Goal: Transaction & Acquisition: Purchase product/service

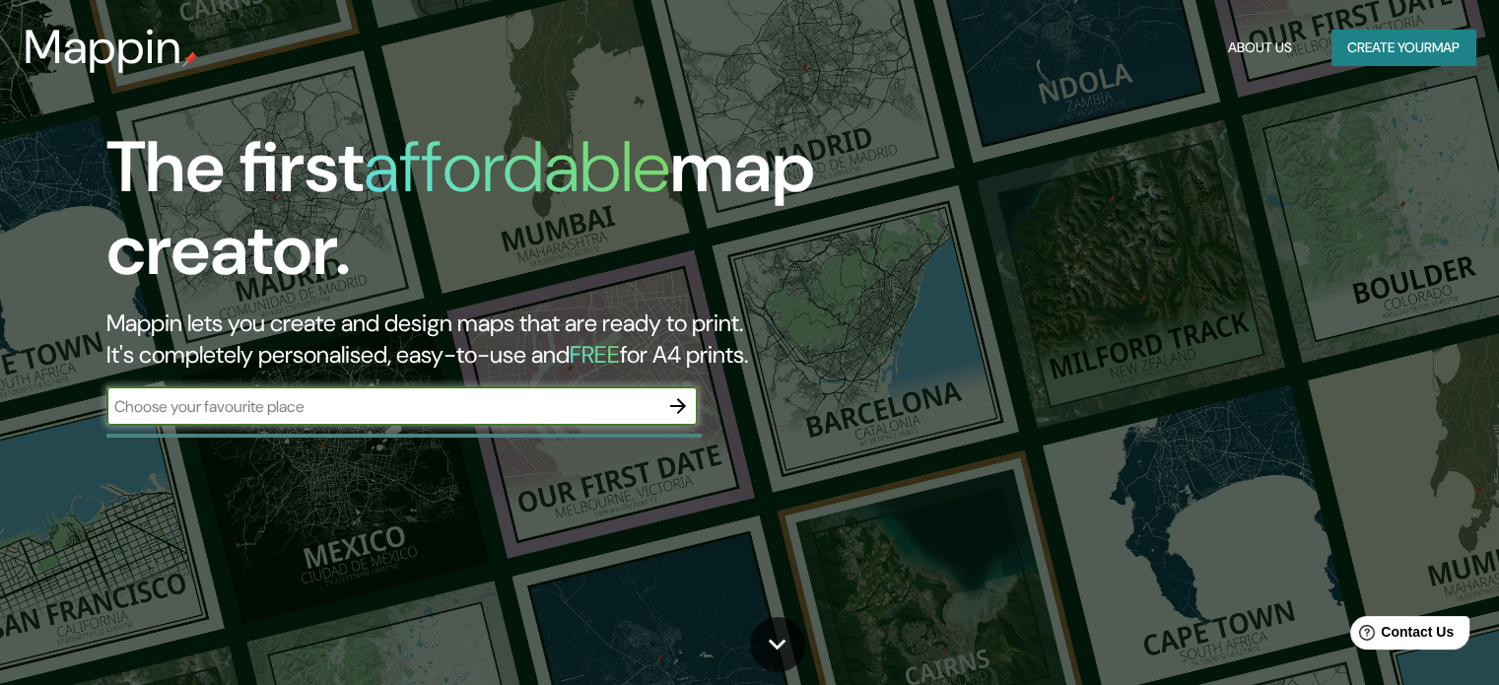
click at [558, 407] on input "text" at bounding box center [382, 406] width 552 height 23
click at [677, 405] on icon "button" at bounding box center [678, 406] width 16 height 16
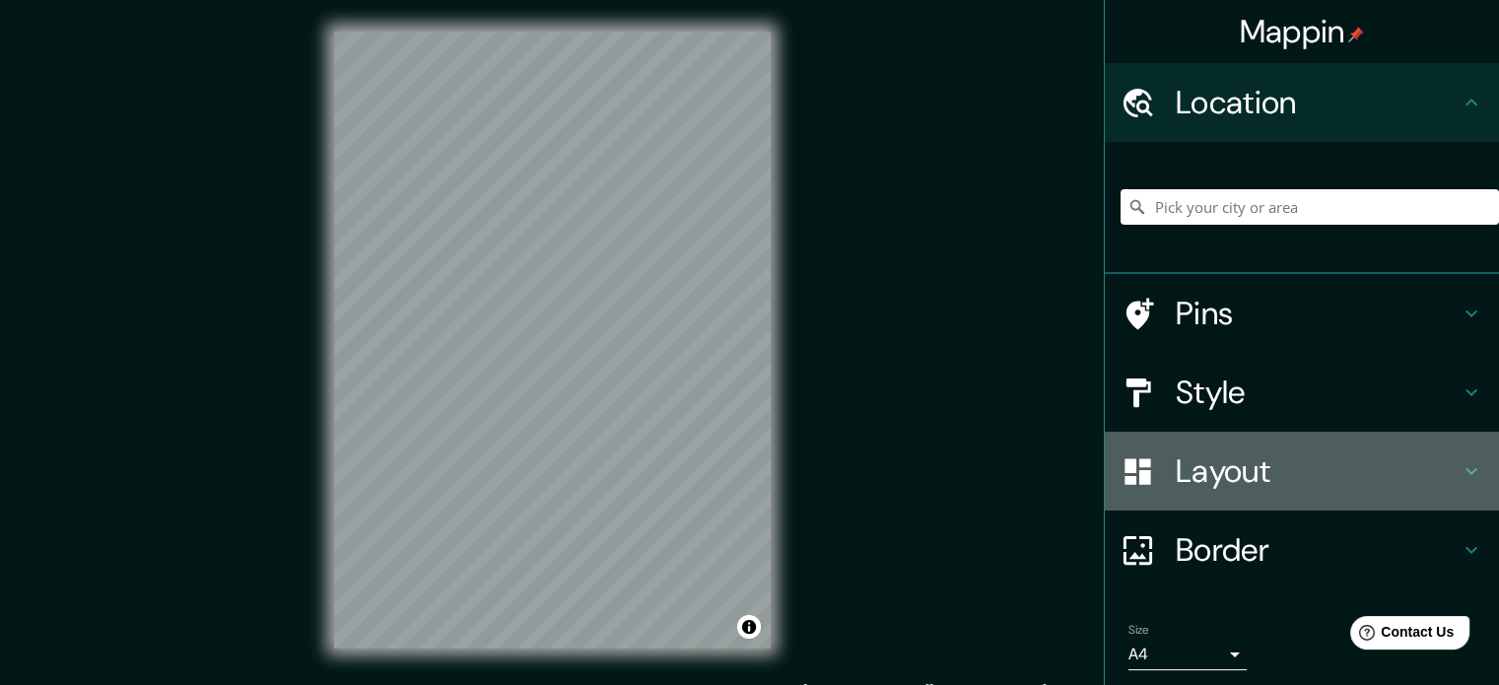
click at [1460, 460] on icon at bounding box center [1472, 471] width 24 height 24
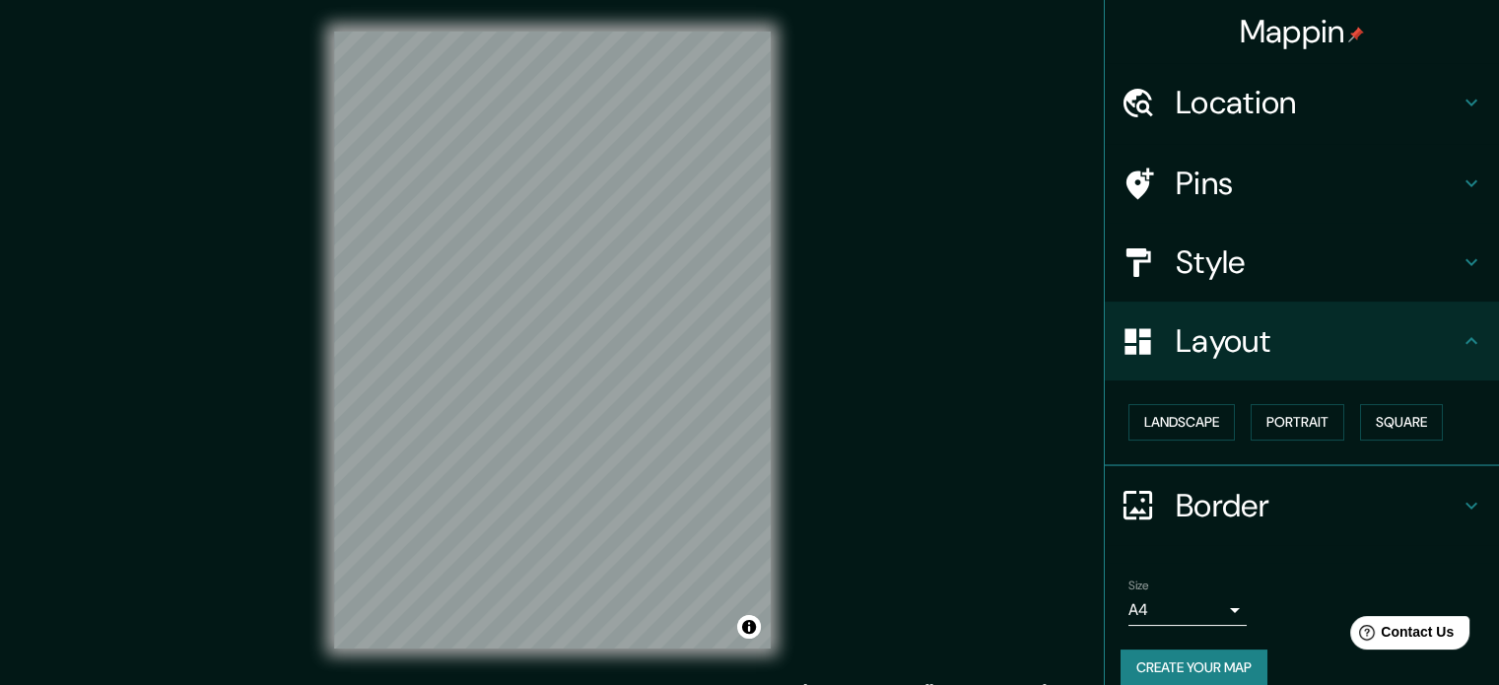
click at [1460, 341] on icon at bounding box center [1472, 341] width 24 height 24
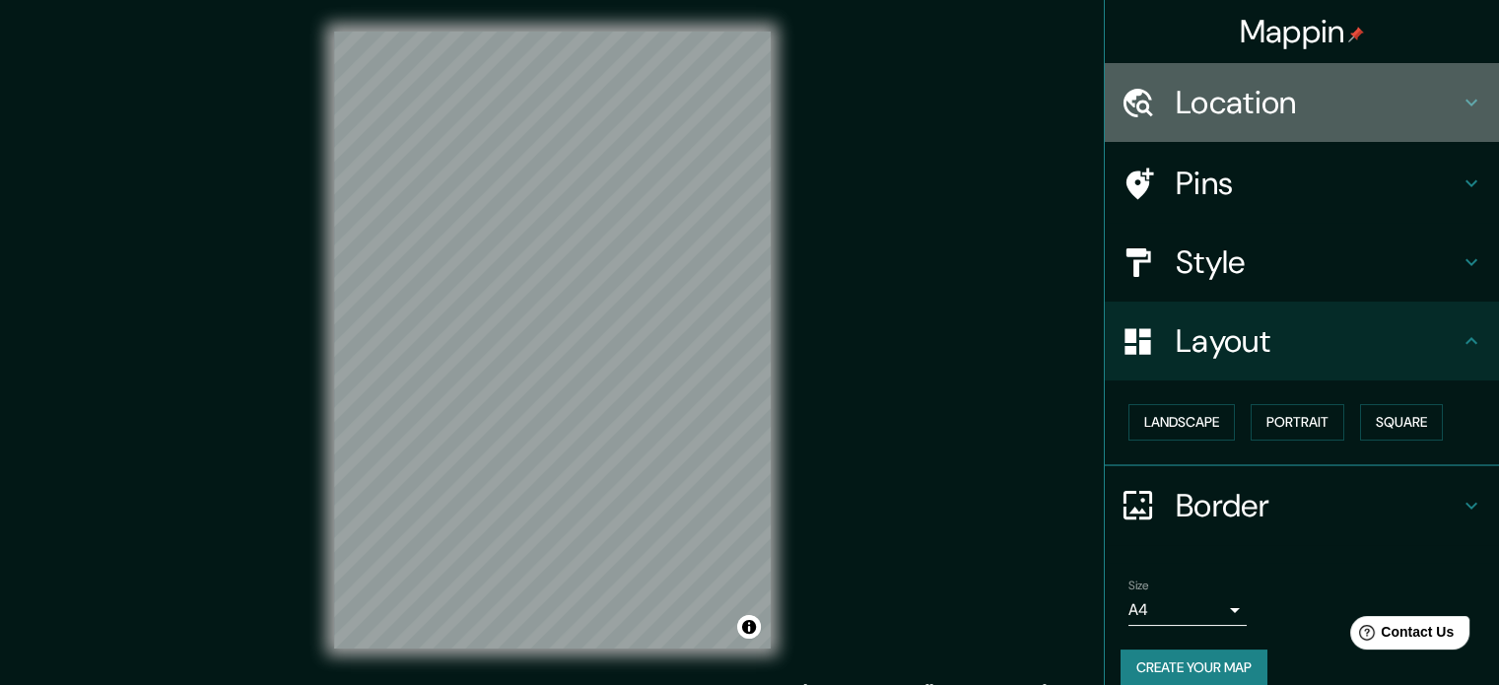
click at [1460, 91] on icon at bounding box center [1472, 103] width 24 height 24
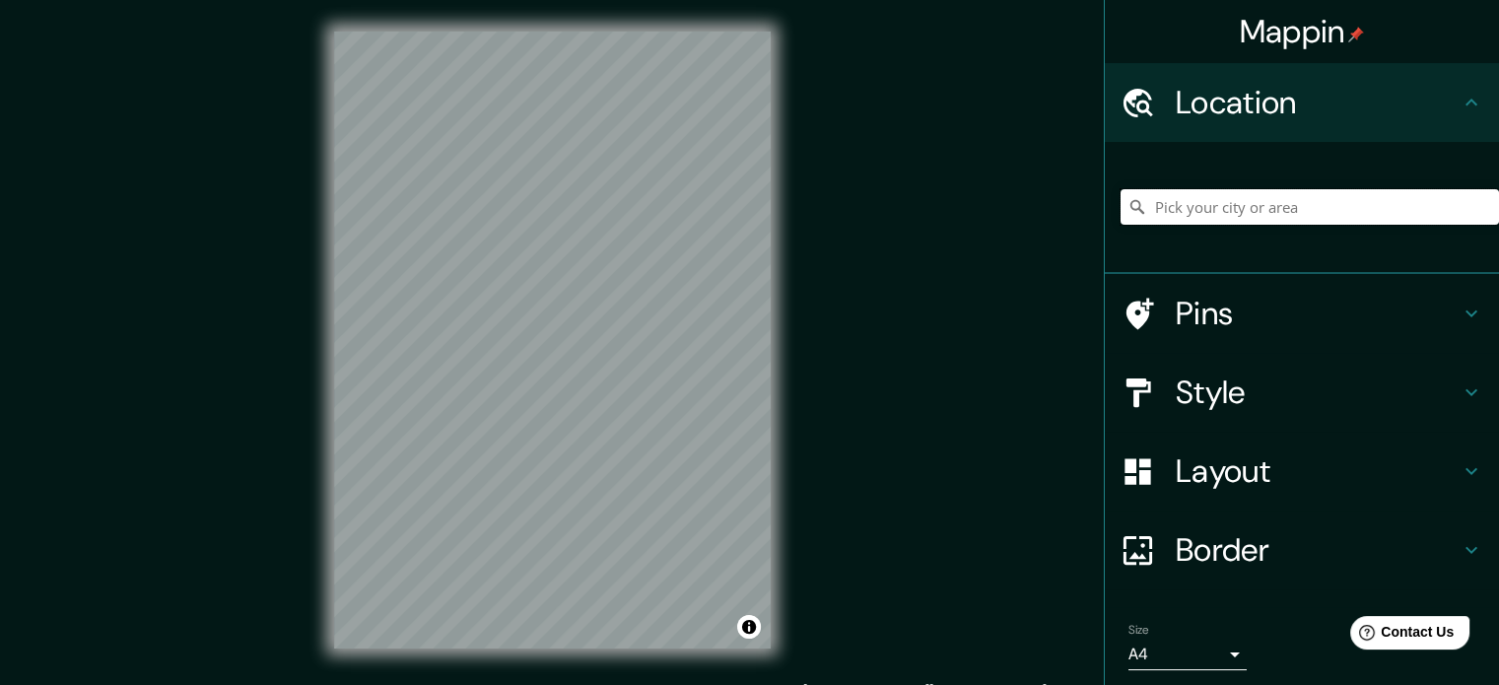
click at [1277, 196] on input "Pick your city or area" at bounding box center [1310, 206] width 379 height 35
